Goal: Task Accomplishment & Management: Manage account settings

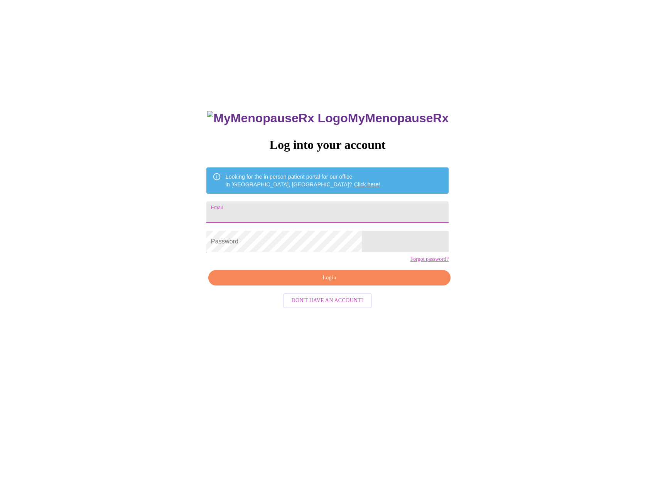
click at [274, 215] on input "Email" at bounding box center [327, 212] width 242 height 22
type input "meldixson1973@gmail.com"
click at [283, 283] on span "Login" at bounding box center [329, 278] width 225 height 10
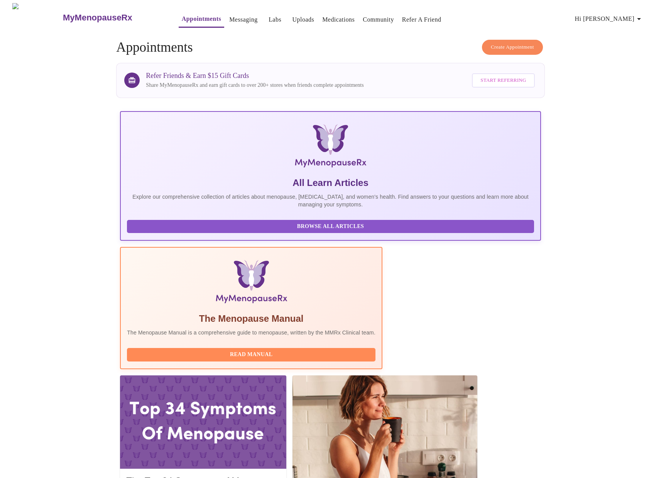
click at [322, 19] on link "Medications" at bounding box center [338, 19] width 32 height 11
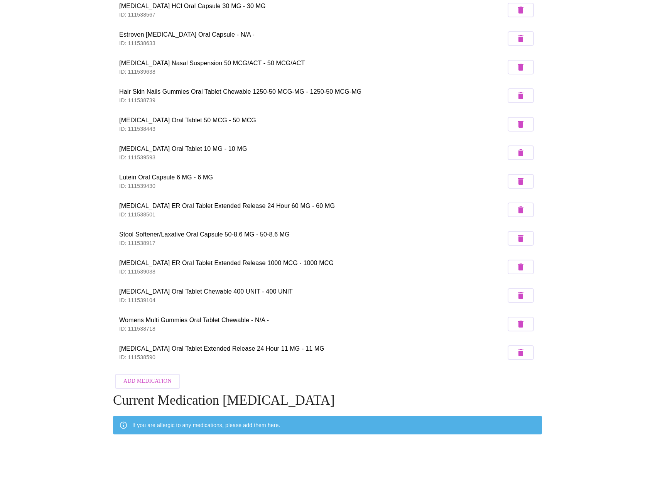
scroll to position [166, 0]
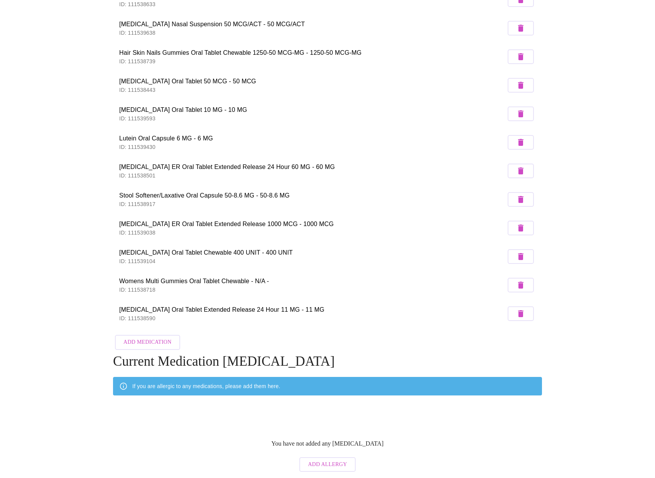
click at [159, 342] on span "Add Medication" at bounding box center [147, 343] width 48 height 10
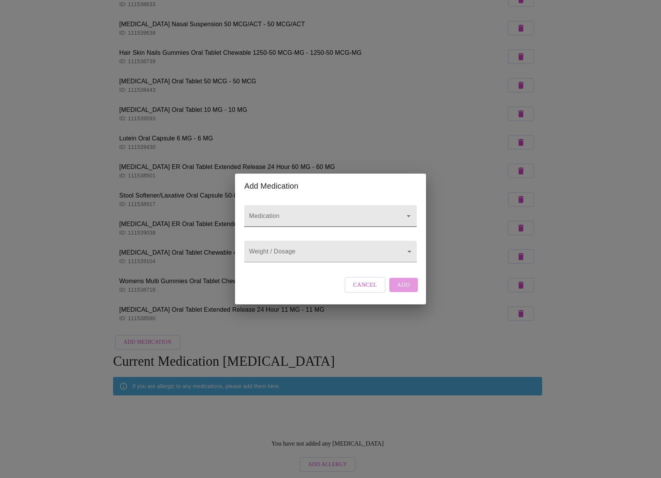
click at [313, 213] on input "Medication" at bounding box center [319, 220] width 144 height 14
type input "Feals"
click at [291, 213] on input "Medication" at bounding box center [319, 220] width 144 height 14
type input "Feals"
click at [368, 290] on span "Cancel" at bounding box center [365, 285] width 24 height 10
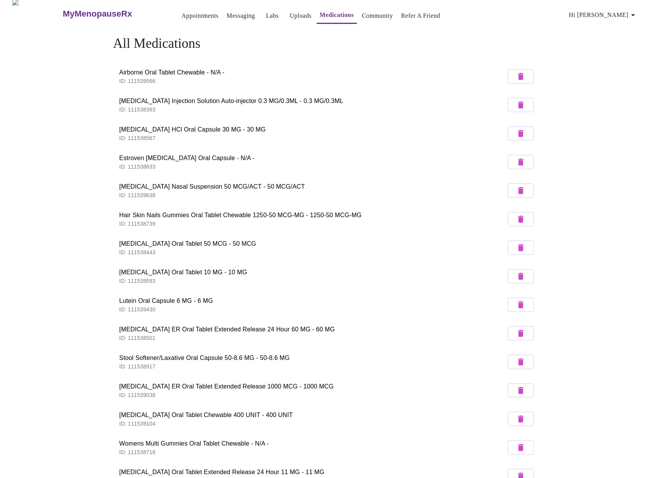
scroll to position [0, 0]
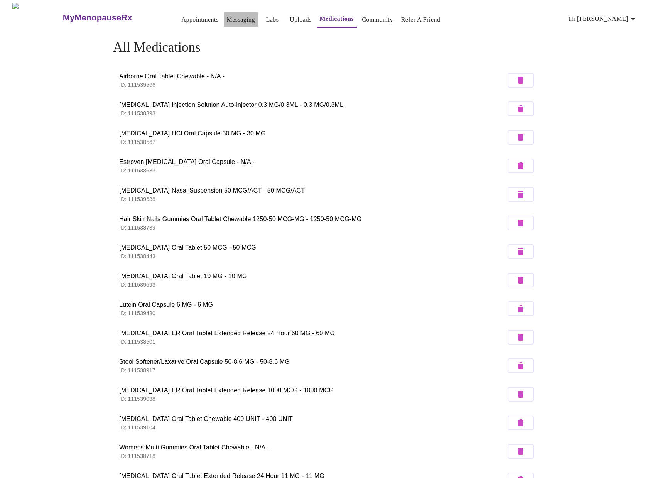
click at [227, 15] on link "Messaging" at bounding box center [241, 19] width 28 height 11
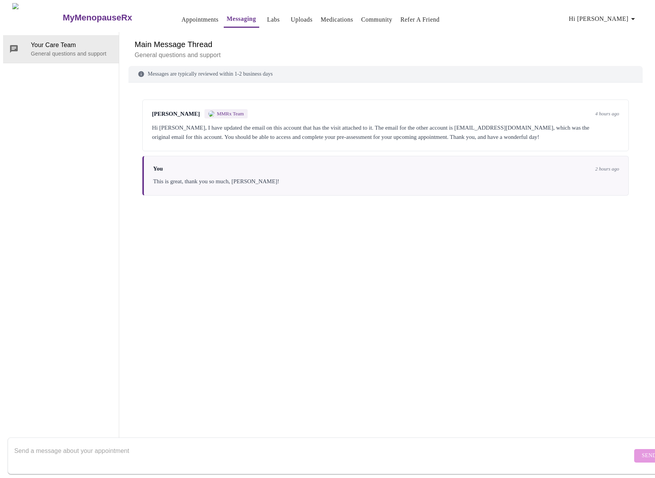
click at [182, 19] on link "Appointments" at bounding box center [199, 19] width 37 height 11
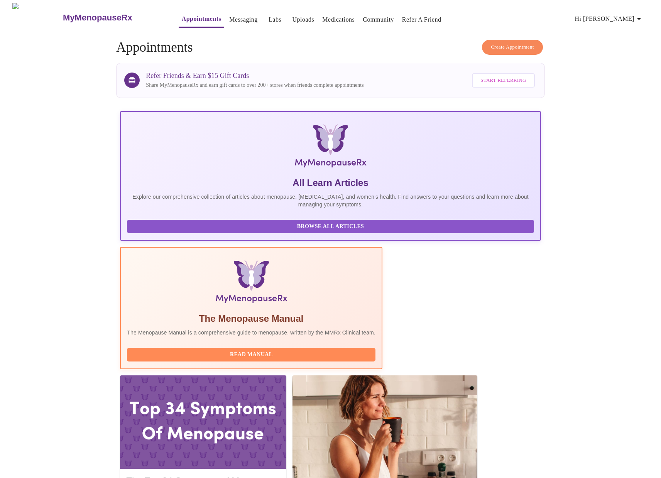
scroll to position [0, 276]
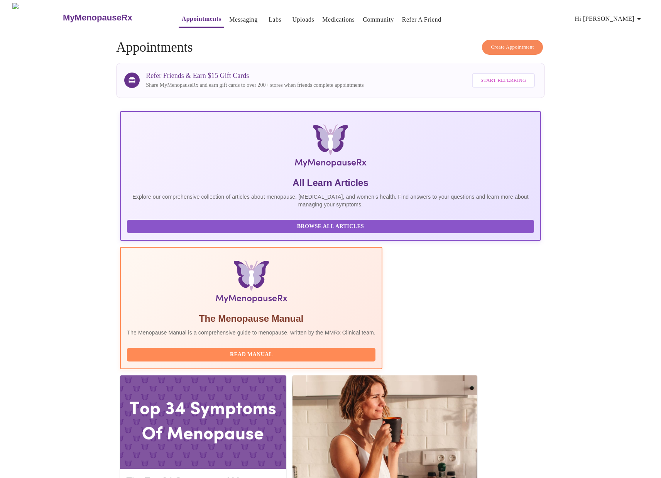
drag, startPoint x: 324, startPoint y: 206, endPoint x: 319, endPoint y: 207, distance: 5.1
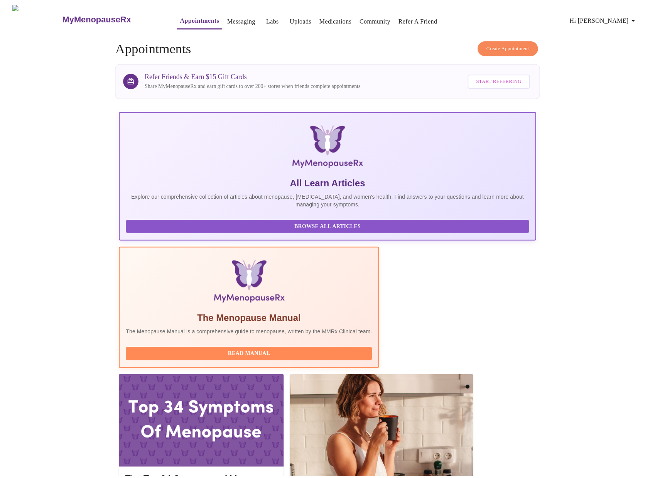
scroll to position [0, 0]
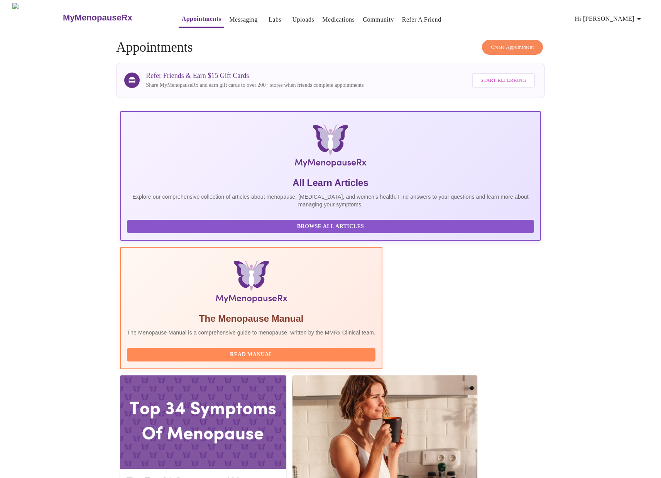
click at [622, 18] on span "Hi Melanie" at bounding box center [609, 19] width 69 height 11
click at [622, 57] on li "Log out" at bounding box center [627, 58] width 36 height 14
